Goal: Complete application form: Complete application form

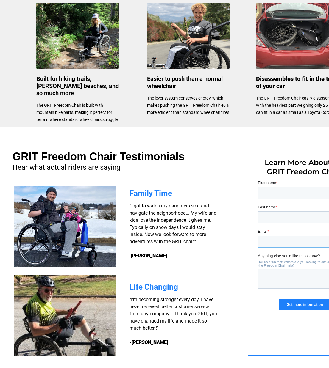
scroll to position [309, 4]
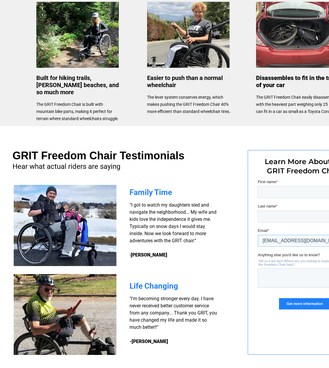
type input "[EMAIL_ADDRESS][DOMAIN_NAME]"
type input "[PERSON_NAME]"
type input "chomor"
click at [262, 272] on textarea "Anything else you'd like us to know?" at bounding box center [305, 278] width 94 height 20
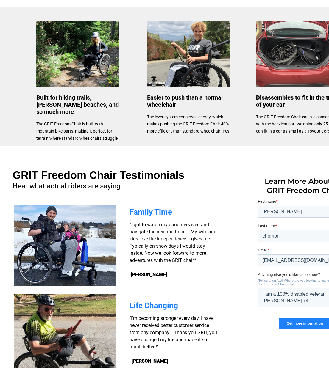
scroll to position [290, 4]
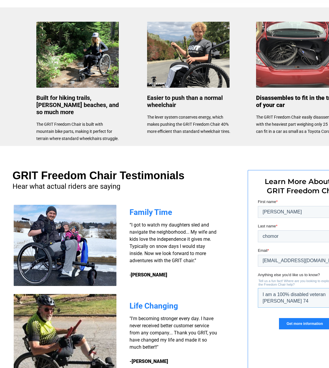
type textarea "I am a 100% disabled veteran [PERSON_NAME] 74"
click at [291, 325] on input "Get more information" at bounding box center [304, 323] width 51 height 11
click at [291, 324] on input "Get more information" at bounding box center [304, 323] width 51 height 11
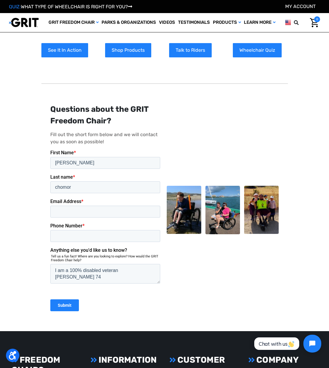
scroll to position [66, 0]
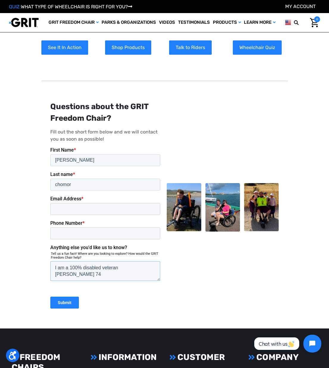
click at [150, 267] on textarea "I am a 100% disabled veteran [PERSON_NAME] 74" at bounding box center [105, 272] width 110 height 20
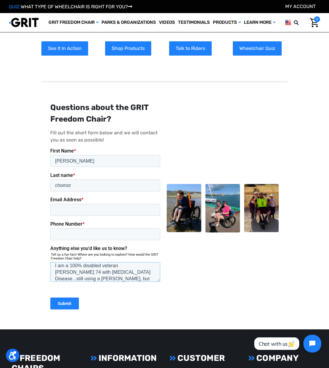
type textarea "I am a 100% disabled veteran [PERSON_NAME] 74 with [MEDICAL_DATA] Disease...sti…"
type input "[EMAIL_ADDRESS][DOMAIN_NAME]"
click at [69, 304] on input "Submit" at bounding box center [64, 304] width 29 height 12
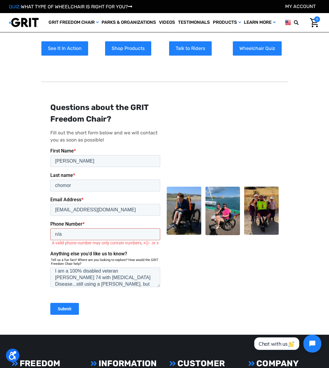
click at [153, 234] on input "n/a" at bounding box center [105, 235] width 110 height 12
click at [150, 234] on input "n/a" at bounding box center [105, 235] width 110 height 12
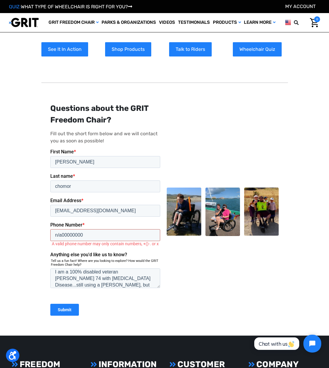
type input "n/a00000000"
click at [68, 306] on input "Submit" at bounding box center [64, 310] width 29 height 12
click at [68, 307] on input "Submit" at bounding box center [64, 310] width 29 height 12
